Goal: Task Accomplishment & Management: Use online tool/utility

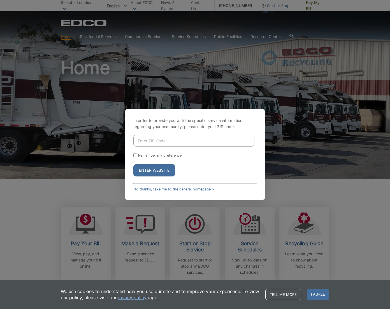
click at [160, 137] on input "Enter ZIP Code" at bounding box center [193, 141] width 121 height 12
type input "90623"
click at [133, 164] on button "Enter Website" at bounding box center [154, 170] width 42 height 12
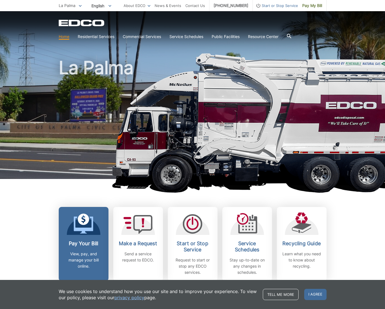
click at [80, 239] on link "Pay Your Bill View, pay, and manage your bill online." at bounding box center [84, 244] width 50 height 74
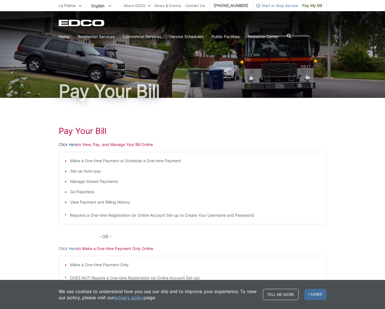
click at [65, 144] on link "Click Here" at bounding box center [68, 145] width 19 height 6
